Goal: Navigation & Orientation: Find specific page/section

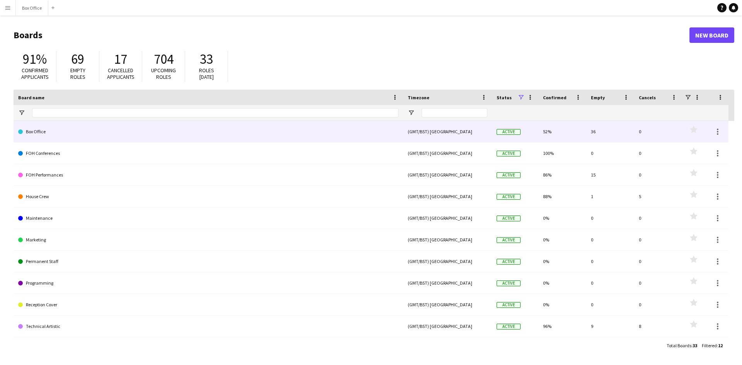
click at [44, 131] on link "Box Office" at bounding box center [208, 132] width 380 height 22
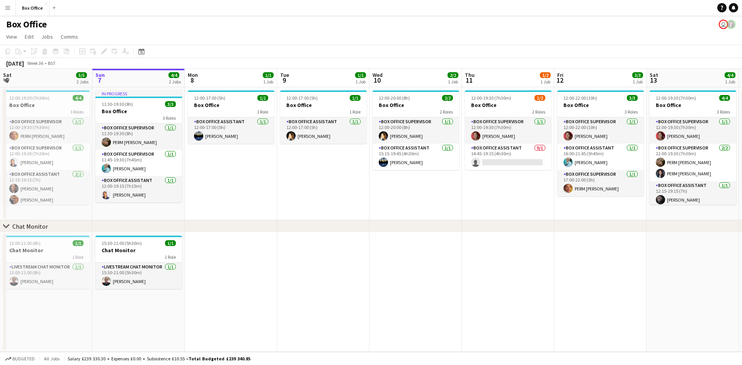
scroll to position [0, 219]
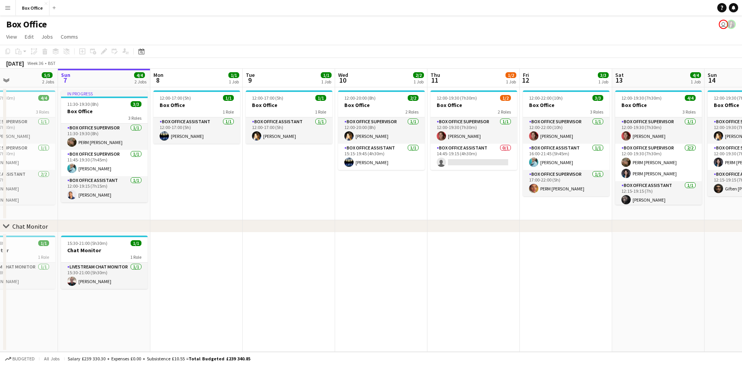
drag, startPoint x: 333, startPoint y: 294, endPoint x: 298, endPoint y: 291, distance: 34.5
click at [298, 291] on app-calendar-viewport "Thu 4 2/2 1 Job Fri 5 4/5 2 Jobs Sat 6 5/5 2 Jobs Sun 7 4/4 2 Jobs Mon 8 1/1 1 …" at bounding box center [371, 210] width 742 height 283
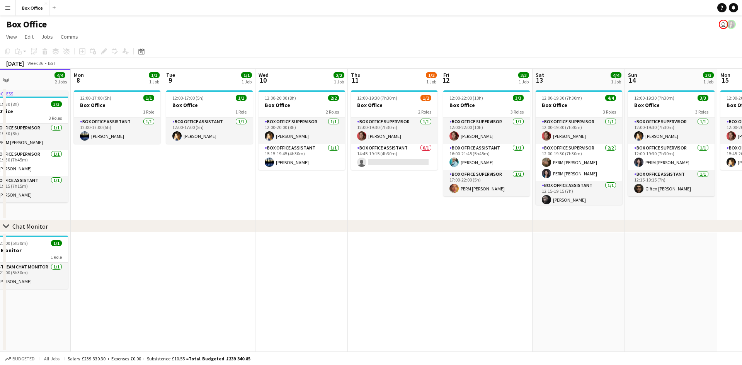
drag, startPoint x: 493, startPoint y: 203, endPoint x: 414, endPoint y: 201, distance: 79.6
click at [414, 201] on app-calendar-viewport "Thu 4 2/2 1 Job Fri 5 4/5 2 Jobs Sat 6 5/5 2 Jobs Sun 7 4/4 2 Jobs Mon 8 1/1 1 …" at bounding box center [371, 210] width 742 height 283
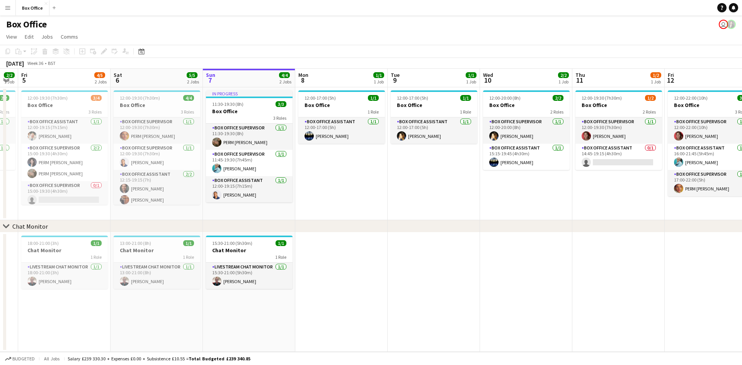
scroll to position [0, 186]
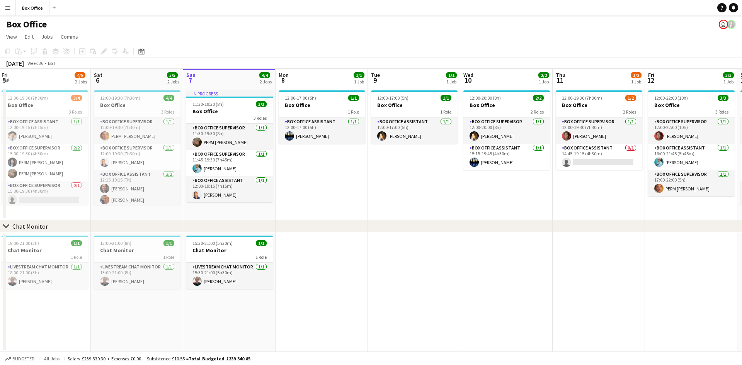
drag, startPoint x: 369, startPoint y: 191, endPoint x: 528, endPoint y: 208, distance: 159.7
click at [528, 208] on app-calendar-viewport "Wed 3 Thu 4 2/2 1 Job Fri 5 4/5 2 Jobs Sat 6 5/5 2 Jobs Sun 7 4/4 2 Jobs Mon 8 …" at bounding box center [371, 210] width 742 height 283
drag, startPoint x: 447, startPoint y: 221, endPoint x: 511, endPoint y: 222, distance: 63.4
click at [511, 222] on div "chevron-right Chat Monitor" at bounding box center [371, 226] width 742 height 12
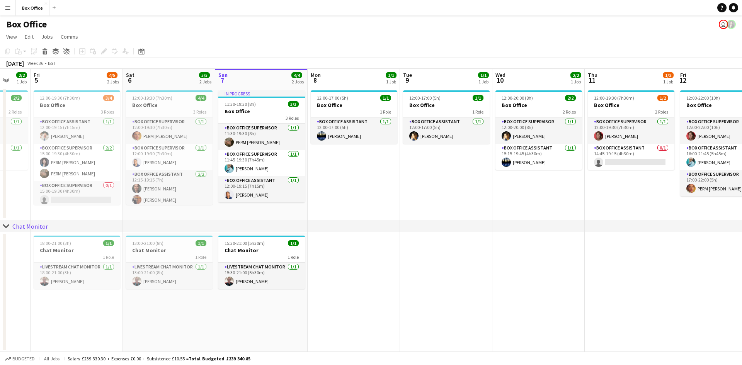
drag, startPoint x: 498, startPoint y: 197, endPoint x: 531, endPoint y: 198, distance: 32.1
click at [531, 198] on app-calendar-viewport "Tue 2 2/2 1 Job Wed 3 1/1 1 Job Thu 4 2/2 1 Job Fri 5 4/5 2 Jobs Sat 6 5/5 2 Jo…" at bounding box center [371, 210] width 742 height 283
